Goal: Information Seeking & Learning: Learn about a topic

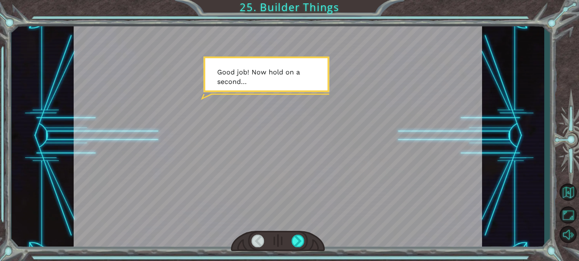
click at [289, 245] on div at bounding box center [278, 241] width 94 height 21
click at [304, 241] on div at bounding box center [298, 241] width 13 height 13
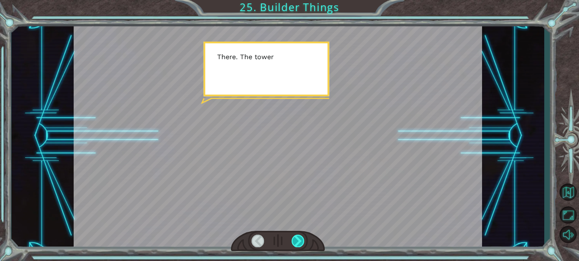
click at [304, 241] on div at bounding box center [298, 241] width 13 height 13
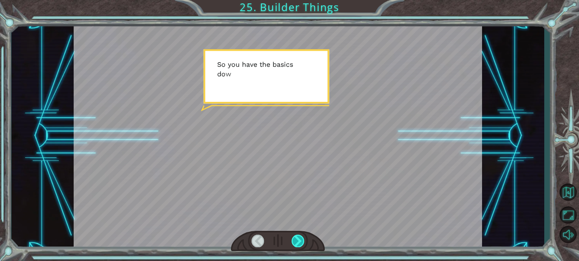
click at [302, 242] on div at bounding box center [298, 241] width 13 height 13
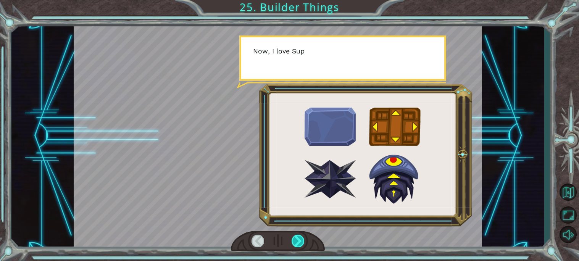
click at [302, 242] on div at bounding box center [298, 241] width 13 height 13
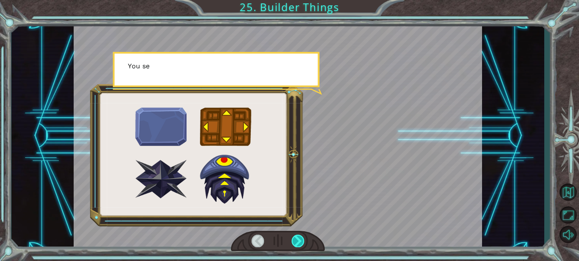
click at [302, 242] on div at bounding box center [298, 241] width 13 height 13
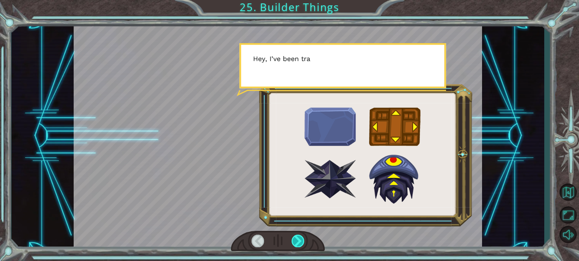
click at [302, 242] on div at bounding box center [298, 241] width 13 height 13
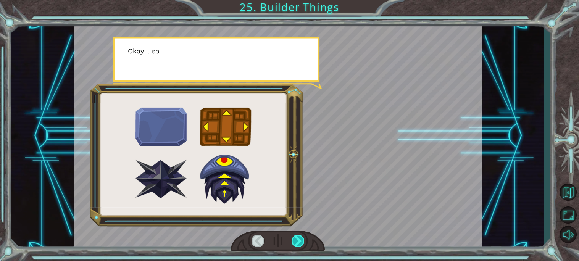
click at [302, 242] on div at bounding box center [298, 241] width 13 height 13
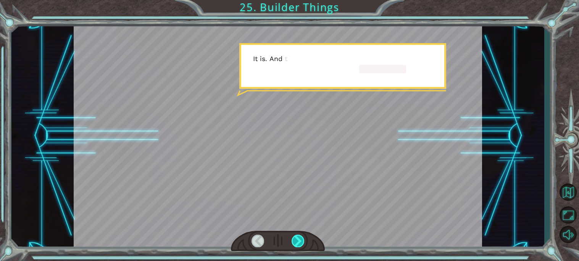
click at [302, 242] on div at bounding box center [298, 241] width 13 height 13
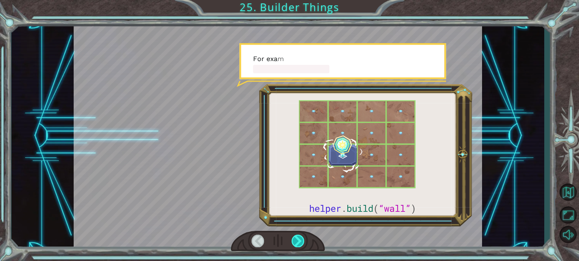
click at [302, 242] on div at bounding box center [298, 241] width 13 height 13
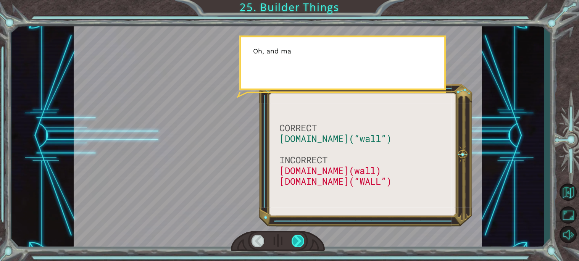
click at [302, 242] on div at bounding box center [298, 241] width 13 height 13
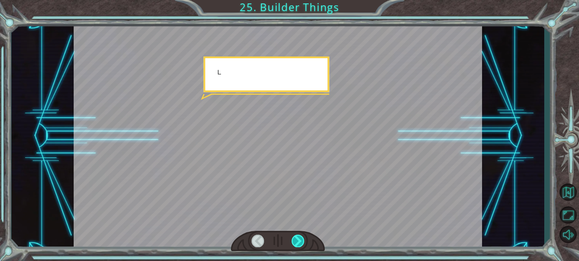
click at [302, 242] on div at bounding box center [298, 241] width 13 height 13
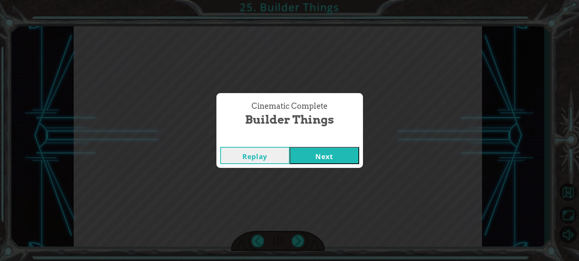
click at [316, 163] on button "Next" at bounding box center [325, 155] width 70 height 17
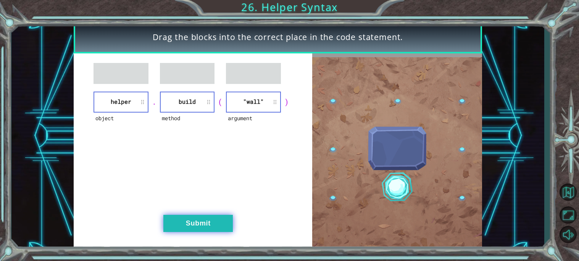
click at [209, 222] on button "Submit" at bounding box center [198, 223] width 70 height 17
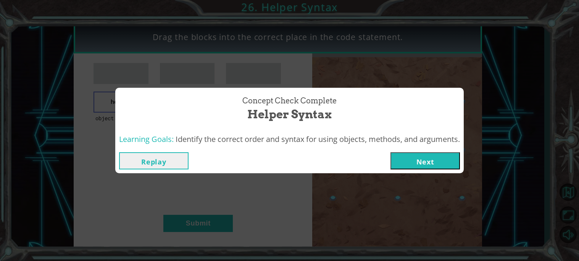
click at [401, 163] on button "Next" at bounding box center [426, 160] width 70 height 17
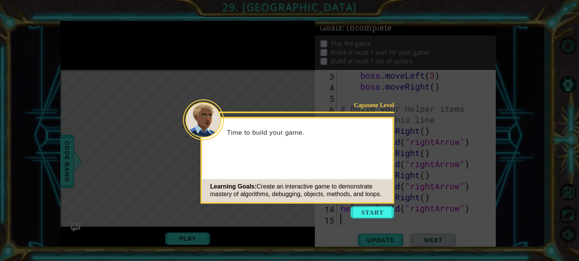
scroll to position [44, 0]
click at [378, 213] on button "Start" at bounding box center [373, 212] width 44 height 12
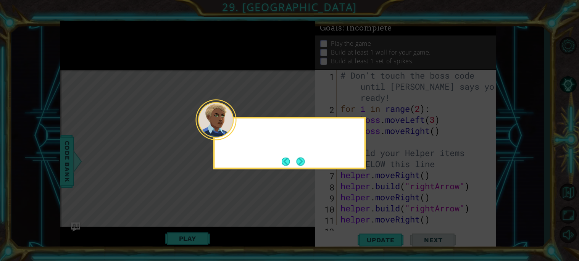
scroll to position [0, 0]
click at [304, 157] on button "Next" at bounding box center [300, 161] width 8 height 8
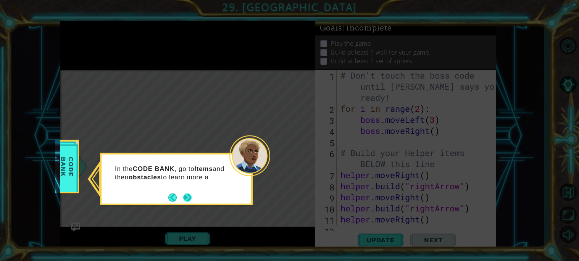
click at [183, 200] on button "Next" at bounding box center [187, 197] width 9 height 9
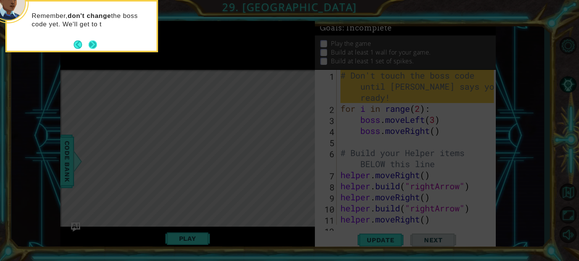
click at [94, 44] on button "Next" at bounding box center [93, 44] width 9 height 9
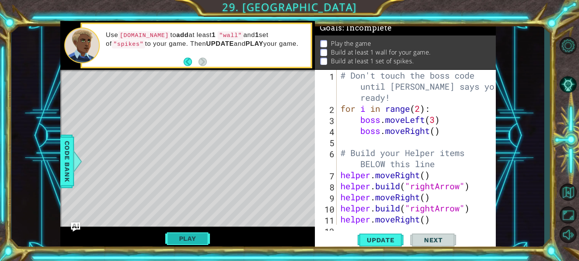
click at [186, 235] on button "Play" at bounding box center [187, 238] width 45 height 15
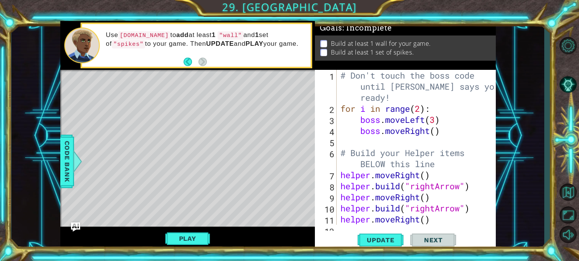
click at [129, 99] on div "Level Map" at bounding box center [236, 182] width 353 height 225
click at [201, 241] on button "Play" at bounding box center [187, 238] width 45 height 15
click at [175, 239] on button "Play" at bounding box center [187, 238] width 45 height 15
click at [378, 243] on span "Update" at bounding box center [380, 240] width 43 height 8
click at [414, 237] on button "Next" at bounding box center [434, 240] width 46 height 18
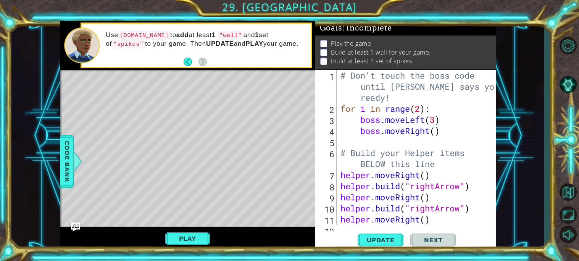
click at [91, 92] on div "Level Map" at bounding box center [236, 182] width 353 height 225
click at [182, 238] on button "Play" at bounding box center [187, 238] width 45 height 15
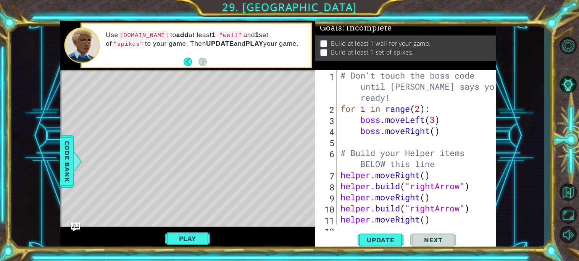
click at [427, 242] on span "Next" at bounding box center [434, 240] width 34 height 8
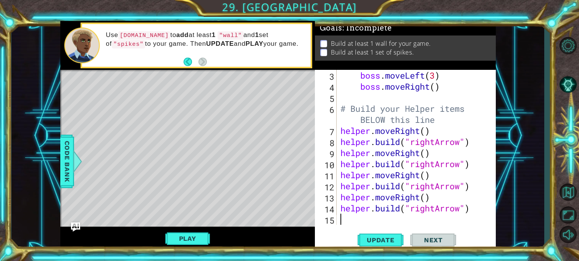
scroll to position [44, 0]
click at [370, 239] on span "Update" at bounding box center [380, 240] width 43 height 8
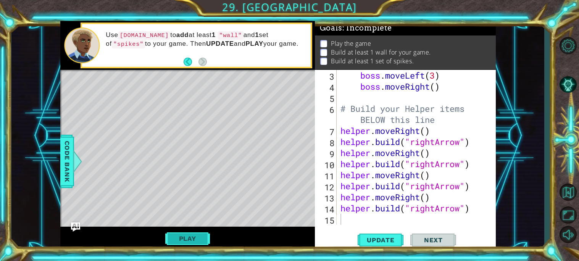
click at [177, 238] on button "Play" at bounding box center [187, 238] width 45 height 15
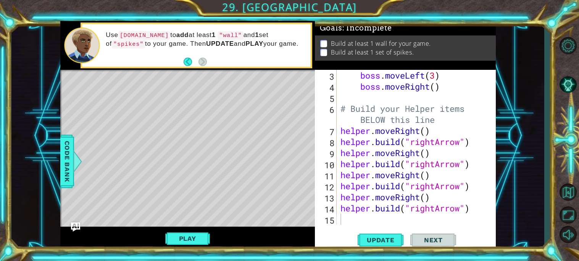
click at [431, 44] on p "Build at least 1 wall for your game." at bounding box center [381, 43] width 100 height 8
click at [450, 244] on span "Next" at bounding box center [434, 240] width 34 height 8
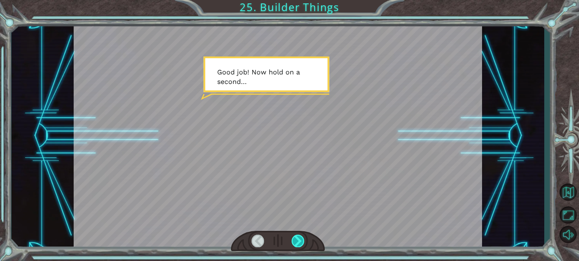
click at [299, 239] on div at bounding box center [298, 241] width 13 height 13
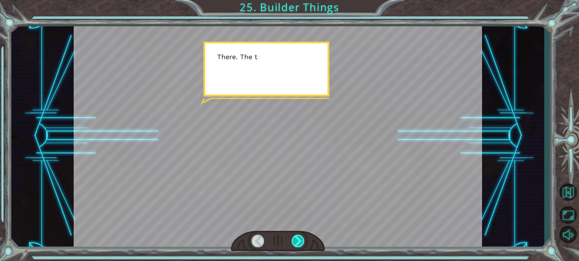
click at [299, 239] on div at bounding box center [298, 241] width 13 height 13
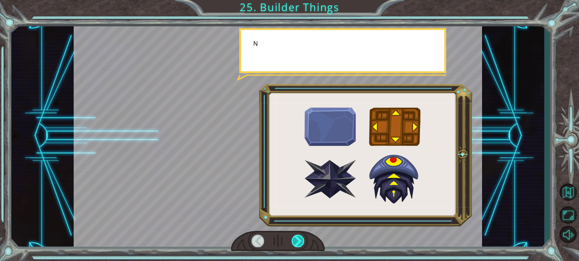
click at [299, 239] on div at bounding box center [298, 241] width 13 height 13
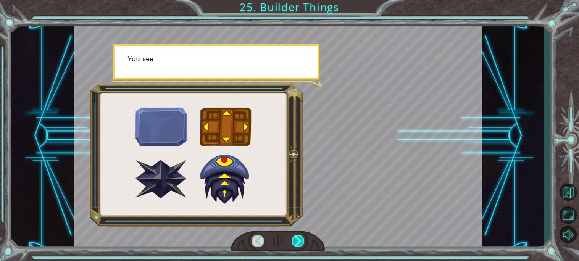
click at [299, 239] on div at bounding box center [298, 241] width 13 height 13
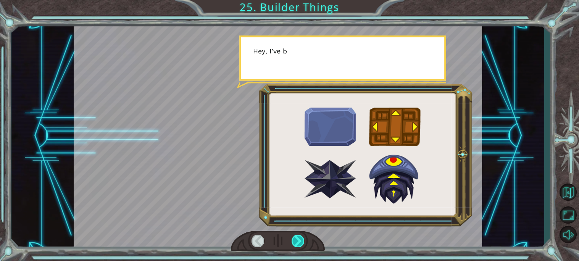
click at [299, 239] on div at bounding box center [298, 241] width 13 height 13
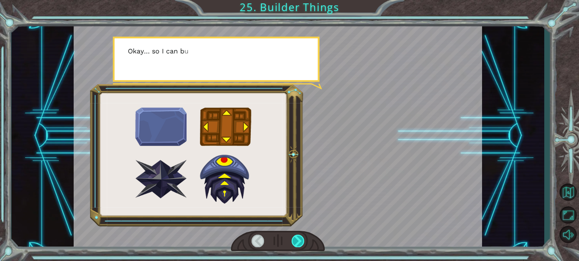
click at [299, 239] on div at bounding box center [298, 241] width 13 height 13
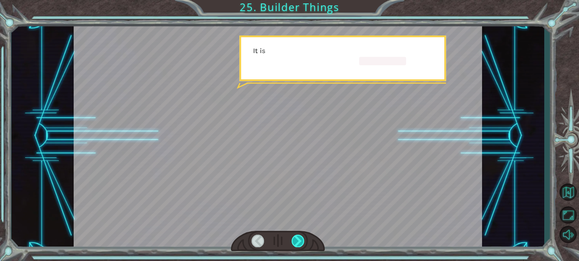
click at [299, 239] on div at bounding box center [298, 241] width 13 height 13
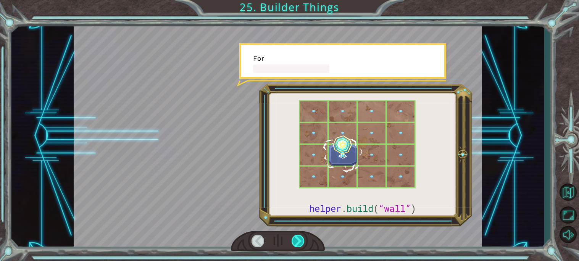
click at [299, 239] on div at bounding box center [298, 241] width 13 height 13
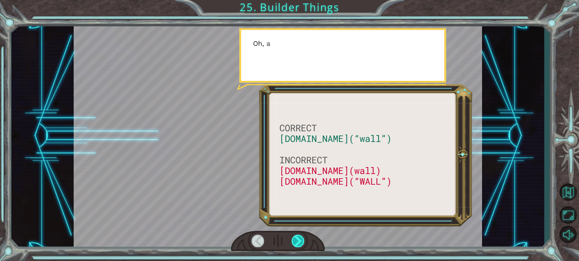
click at [299, 239] on div at bounding box center [298, 241] width 13 height 13
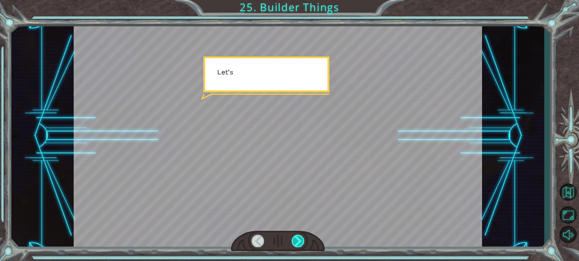
click at [299, 239] on div at bounding box center [298, 241] width 13 height 13
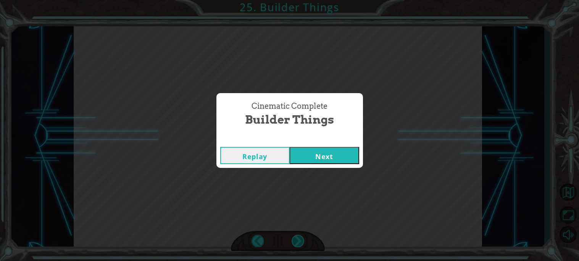
click at [299, 239] on div "Cinematic Complete Builder Things Replay Next" at bounding box center [289, 130] width 579 height 261
click at [334, 155] on button "Next" at bounding box center [325, 155] width 70 height 17
